Goal: Navigation & Orientation: Understand site structure

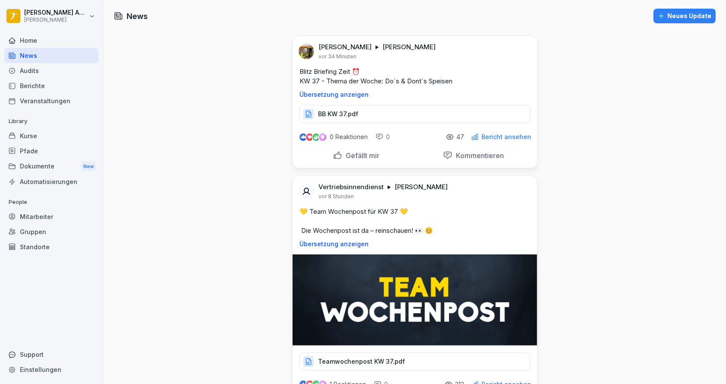
click at [343, 249] on div "Vertriebsinnendienst [PERSON_NAME] vor 8 Stunden 💛 Team Wochenpost für KW 37 💛 …" at bounding box center [415, 273] width 245 height 195
click at [343, 246] on p "Übersetzung anzeigen" at bounding box center [415, 244] width 231 height 7
click at [326, 246] on p "Original anzeigen" at bounding box center [415, 244] width 231 height 7
click at [344, 263] on img at bounding box center [415, 300] width 245 height 91
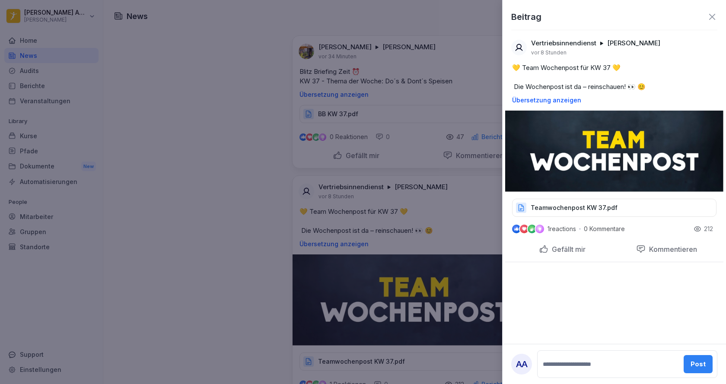
click at [545, 202] on div "Teamwochenpost KW 37.pdf" at bounding box center [614, 208] width 204 height 18
click at [709, 18] on icon at bounding box center [712, 17] width 10 height 10
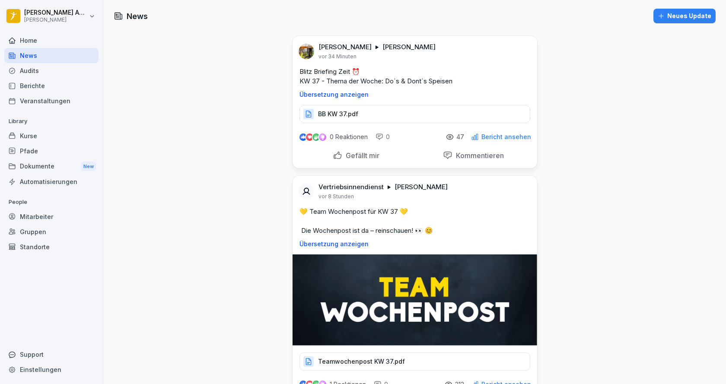
click at [43, 75] on div "Audits" at bounding box center [51, 70] width 94 height 15
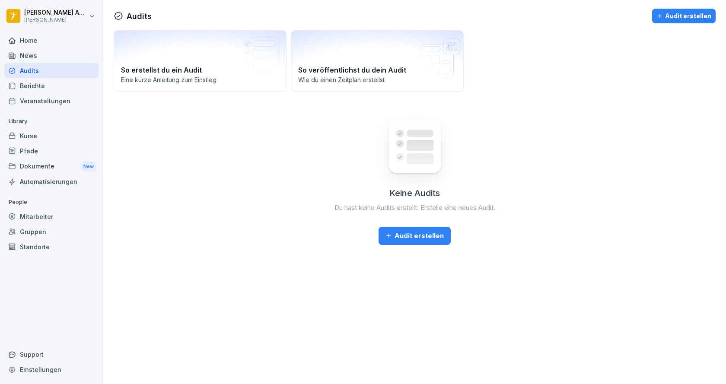
click at [44, 86] on div "Berichte" at bounding box center [51, 85] width 94 height 15
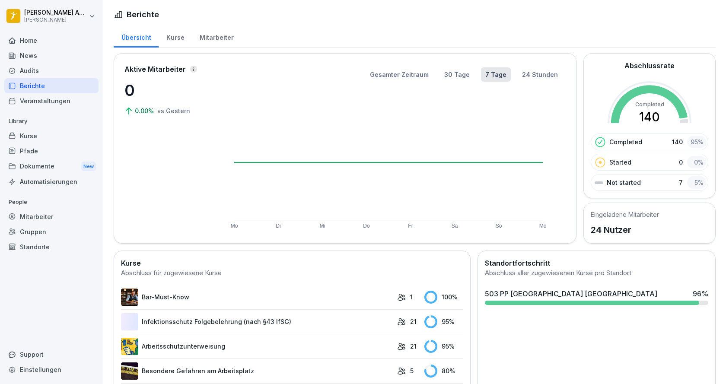
click at [50, 101] on div "Veranstaltungen" at bounding box center [51, 100] width 94 height 15
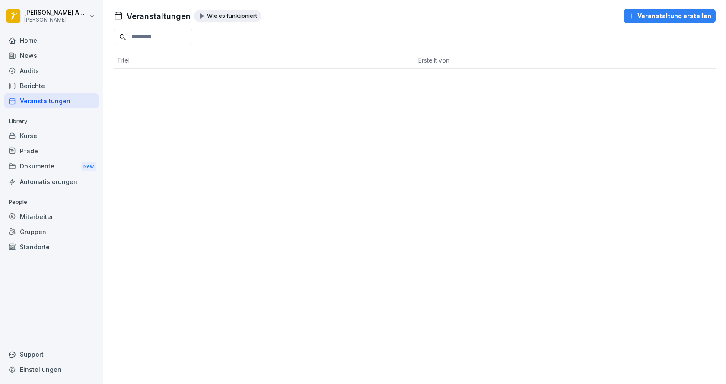
click at [42, 129] on div "Kurse" at bounding box center [51, 135] width 94 height 15
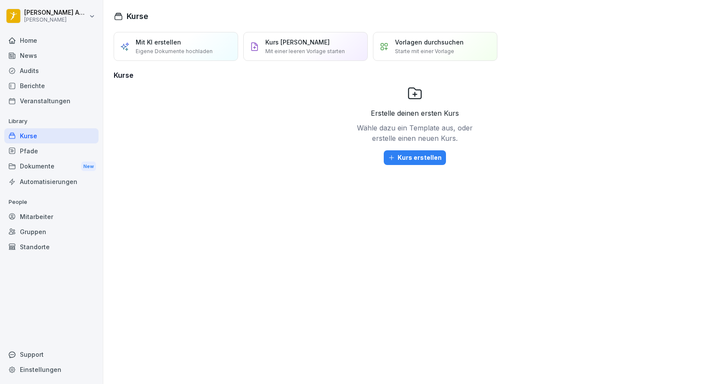
click at [33, 221] on div "Mitarbeiter" at bounding box center [51, 216] width 94 height 15
